Goal: Communication & Community: Answer question/provide support

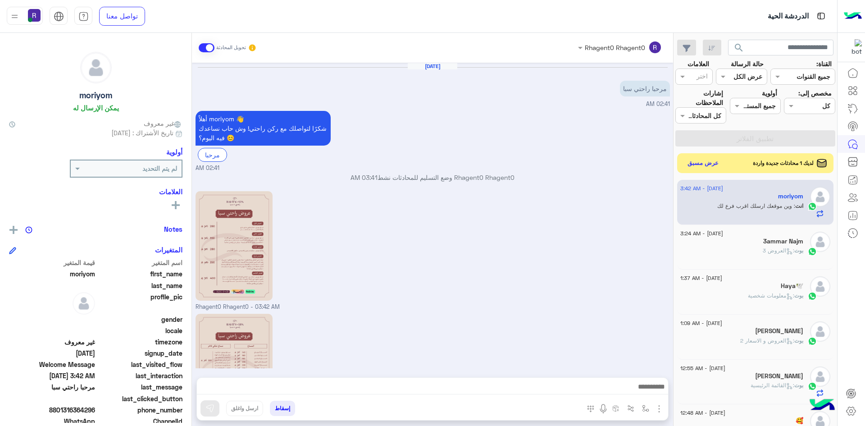
scroll to position [111, 0]
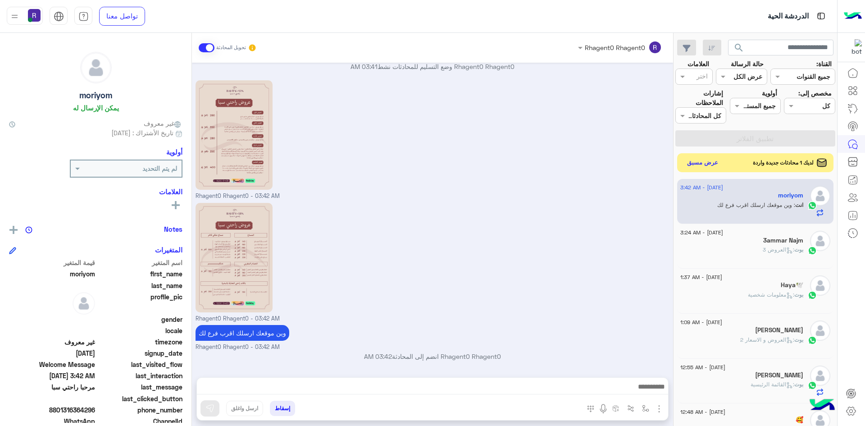
click at [695, 165] on button "عرض مسبق" at bounding box center [703, 163] width 38 height 12
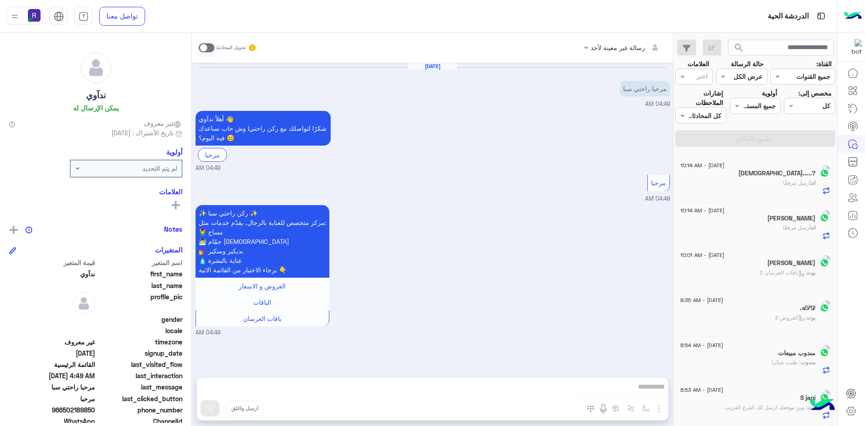
scroll to position [5, 0]
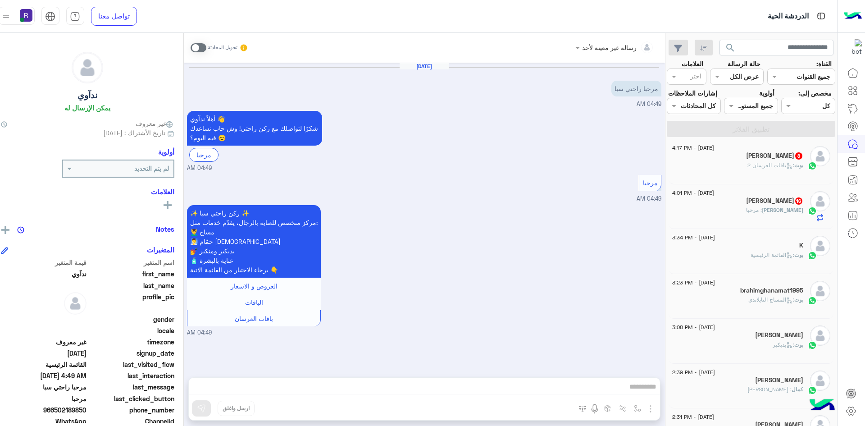
click at [757, 161] on div "أبو عزالدين 8" at bounding box center [737, 156] width 131 height 9
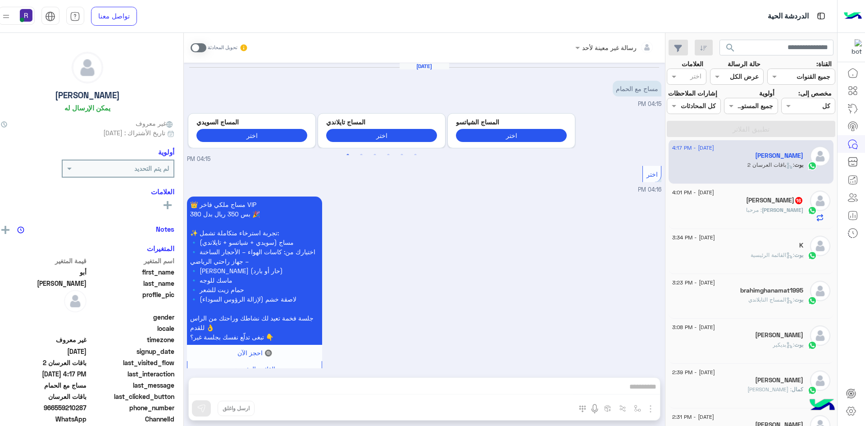
scroll to position [471, 0]
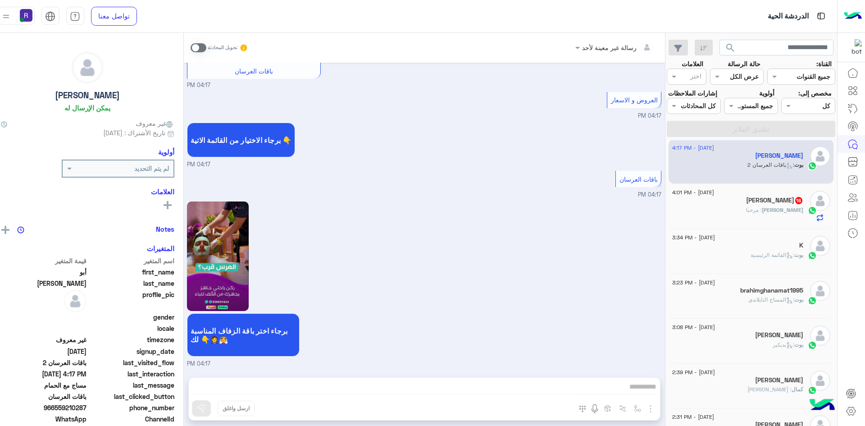
click at [763, 204] on h5 "Abdulrahman AlMuqrin 16" at bounding box center [774, 200] width 57 height 8
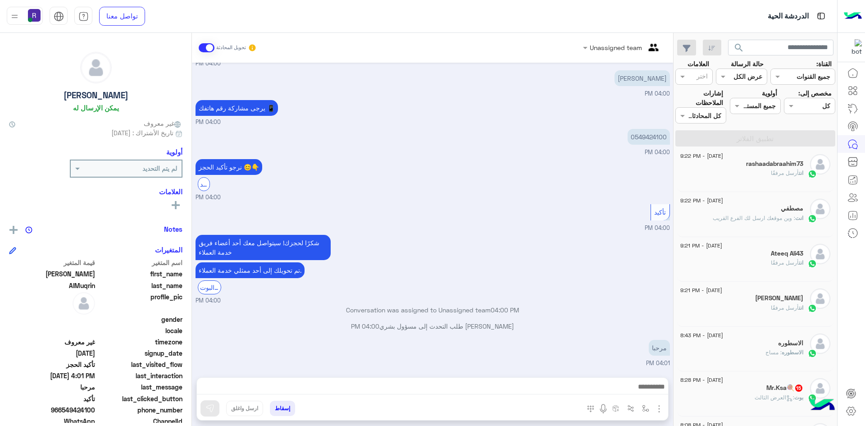
scroll to position [545, 0]
click at [765, 217] on span ": العرض الثالث" at bounding box center [775, 217] width 40 height 7
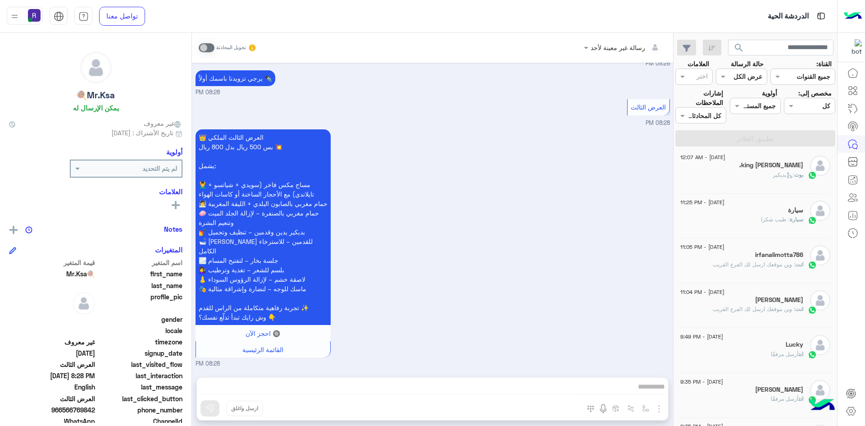
scroll to position [185, 0]
click at [796, 308] on span "انت" at bounding box center [799, 308] width 8 height 7
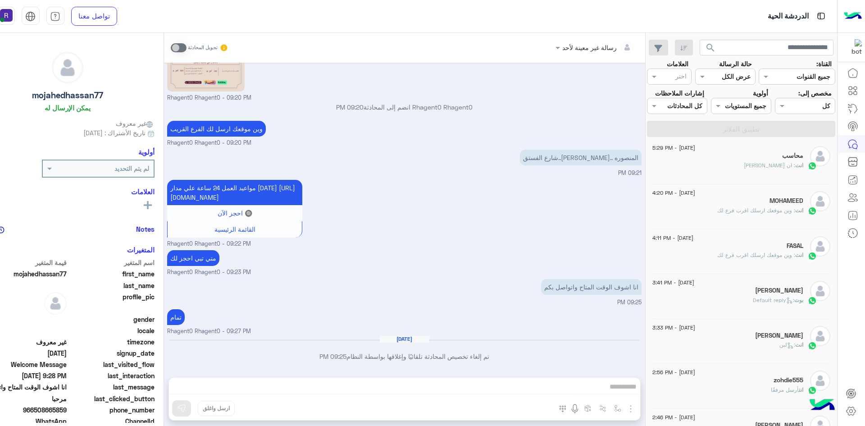
scroll to position [309, 0]
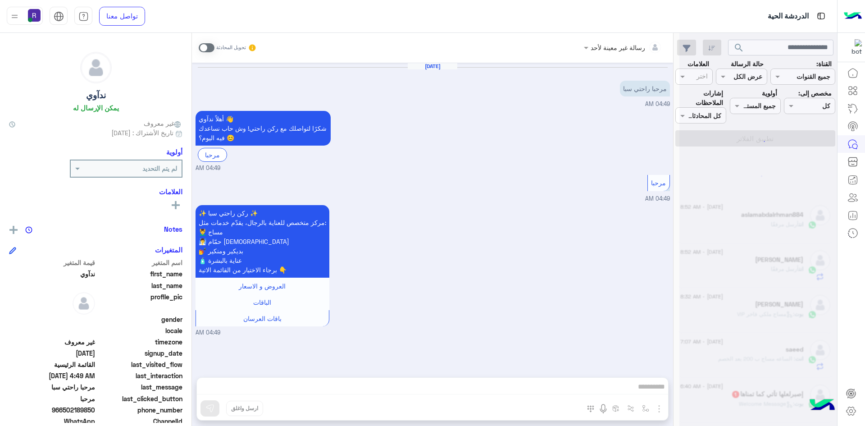
scroll to position [5, 0]
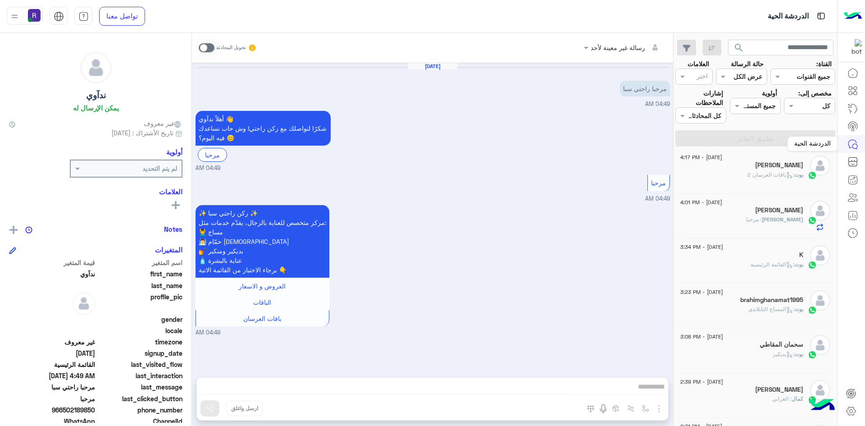
click at [854, 148] on icon at bounding box center [853, 144] width 11 height 11
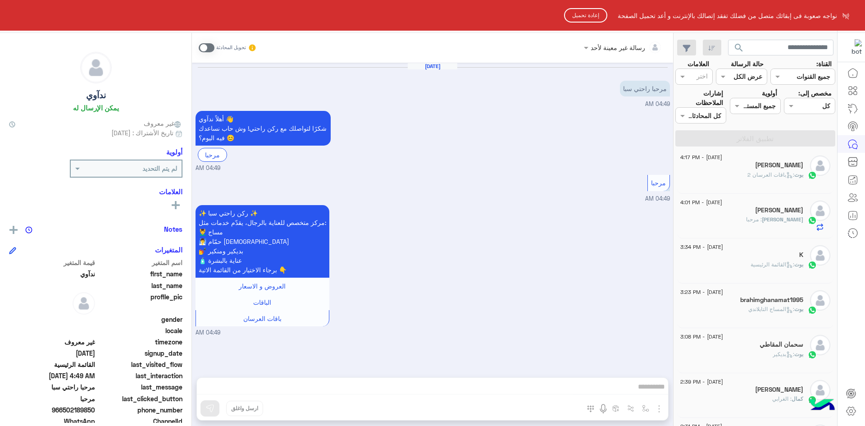
click at [586, 10] on button "إعادة تحميل" at bounding box center [585, 15] width 43 height 14
